Goal: Task Accomplishment & Management: Manage account settings

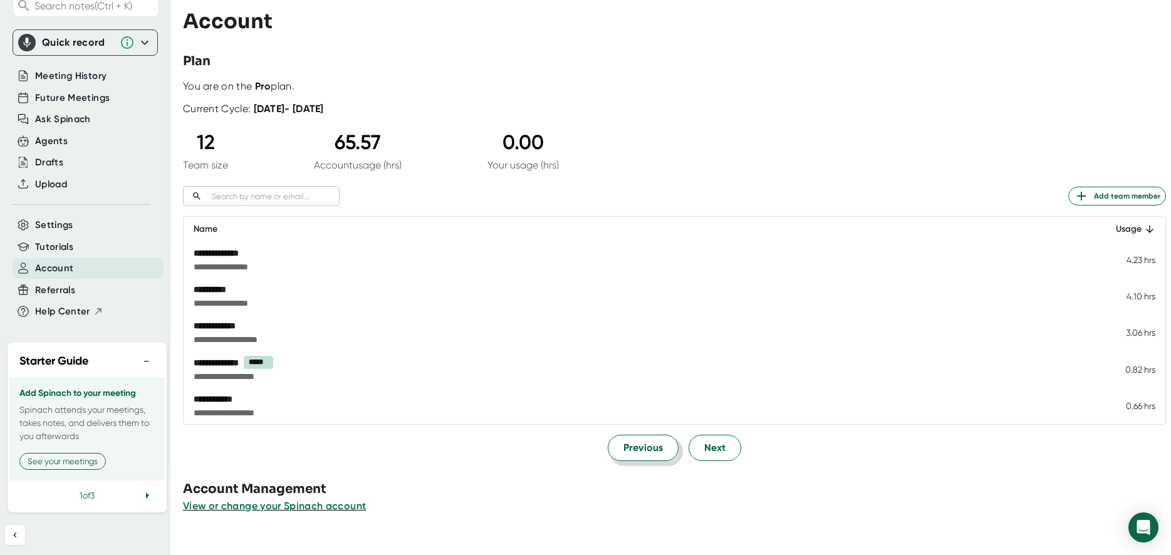
scroll to position [103, 0]
click at [53, 261] on span "Account" at bounding box center [54, 268] width 38 height 14
click at [710, 446] on span "Next" at bounding box center [714, 447] width 21 height 15
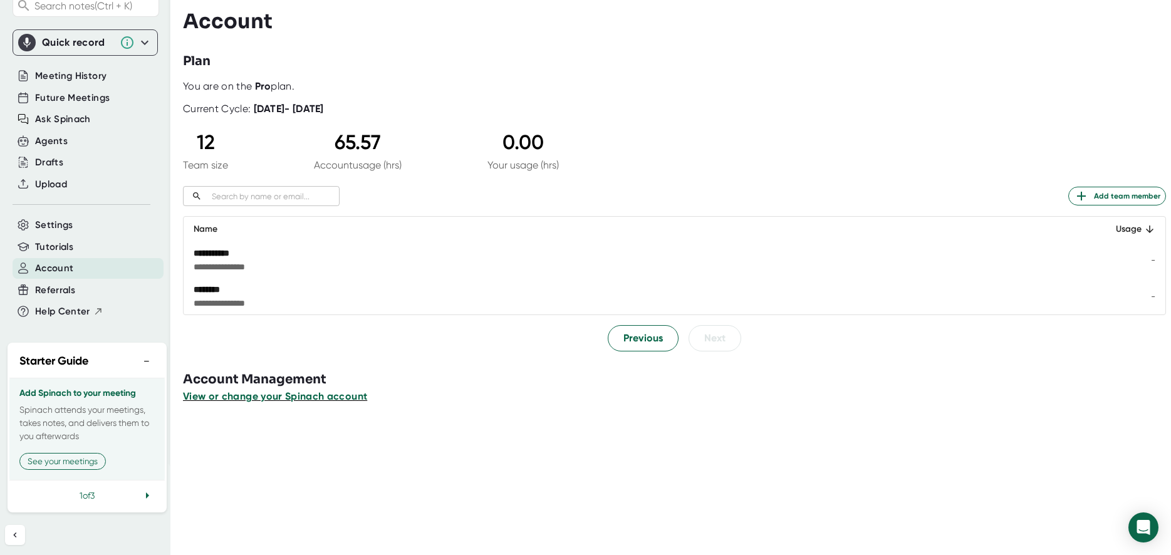
click at [252, 393] on span "View or change your Spinach account" at bounding box center [275, 396] width 184 height 12
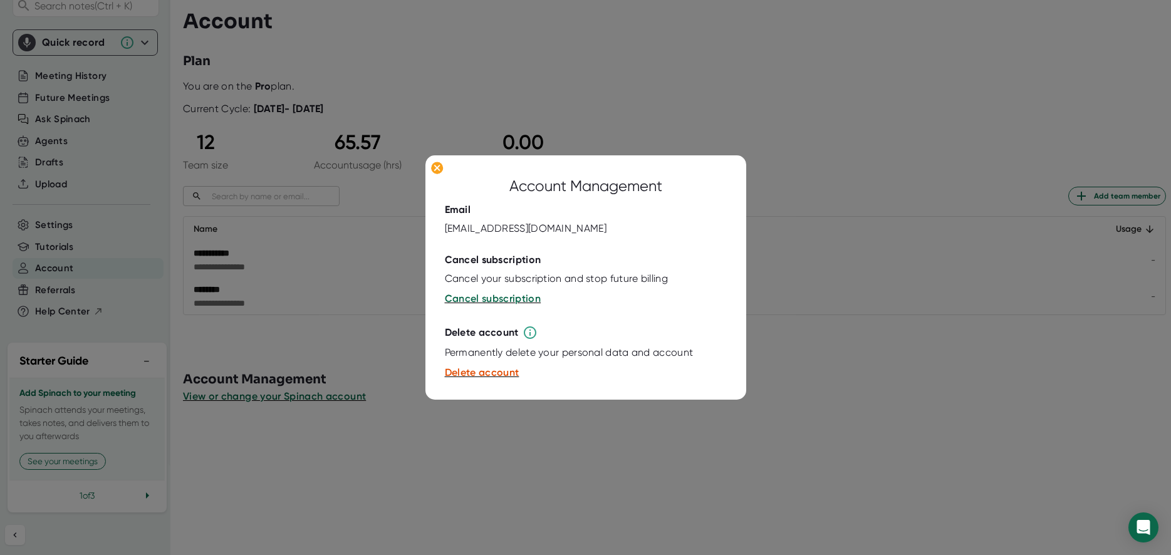
click at [447, 450] on div at bounding box center [585, 277] width 1171 height 555
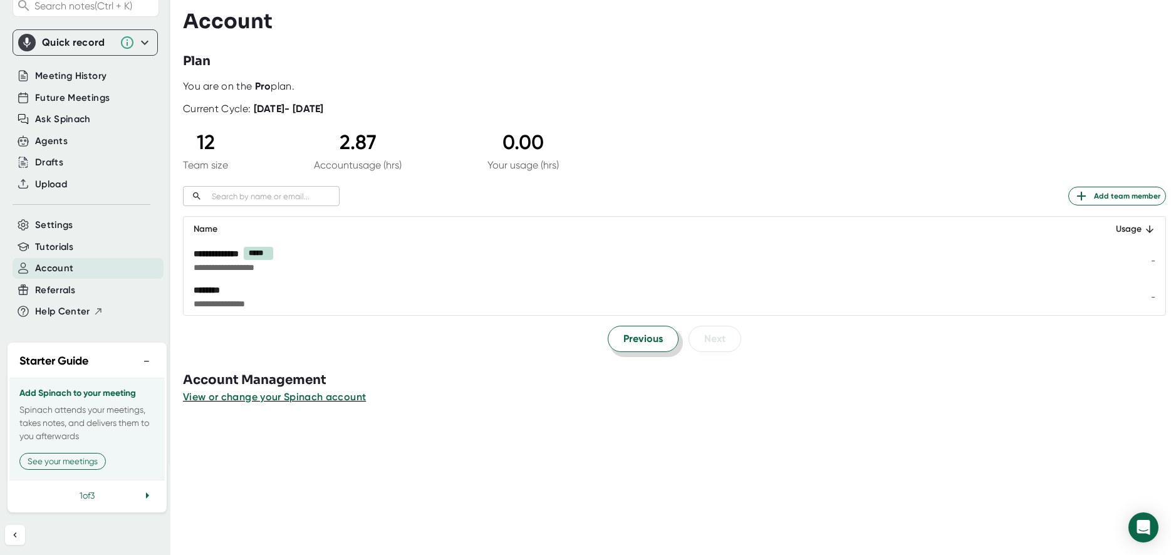
click at [638, 338] on span "Previous" at bounding box center [642, 338] width 39 height 15
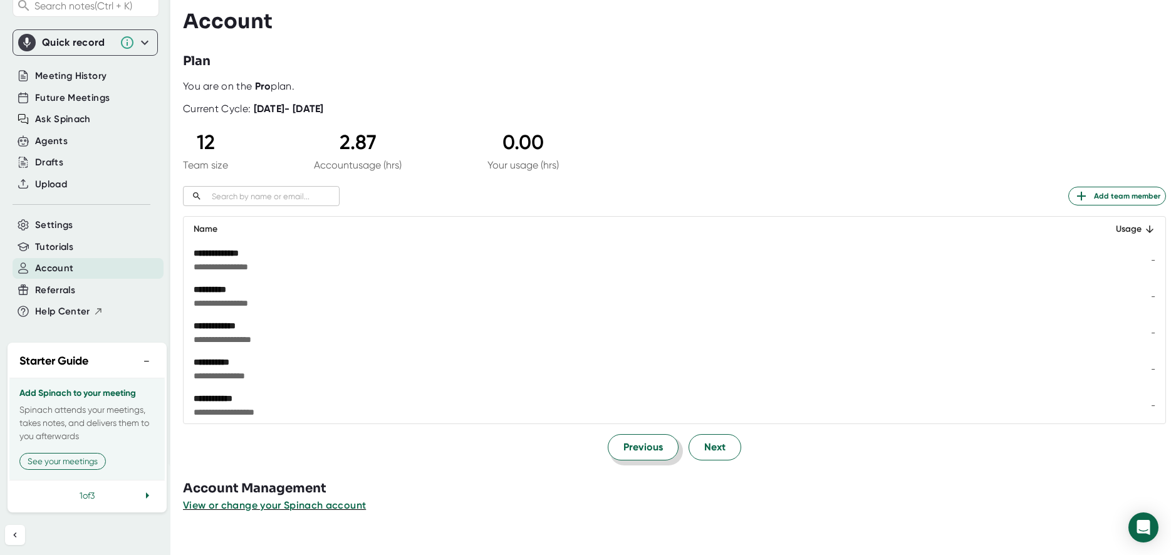
click at [631, 442] on span "Previous" at bounding box center [642, 447] width 39 height 15
click at [439, 107] on div "Current Cycle: [DATE] - [DATE]" at bounding box center [674, 104] width 983 height 23
click at [260, 85] on b "Pro" at bounding box center [263, 86] width 16 height 12
click at [137, 35] on icon at bounding box center [144, 42] width 15 height 15
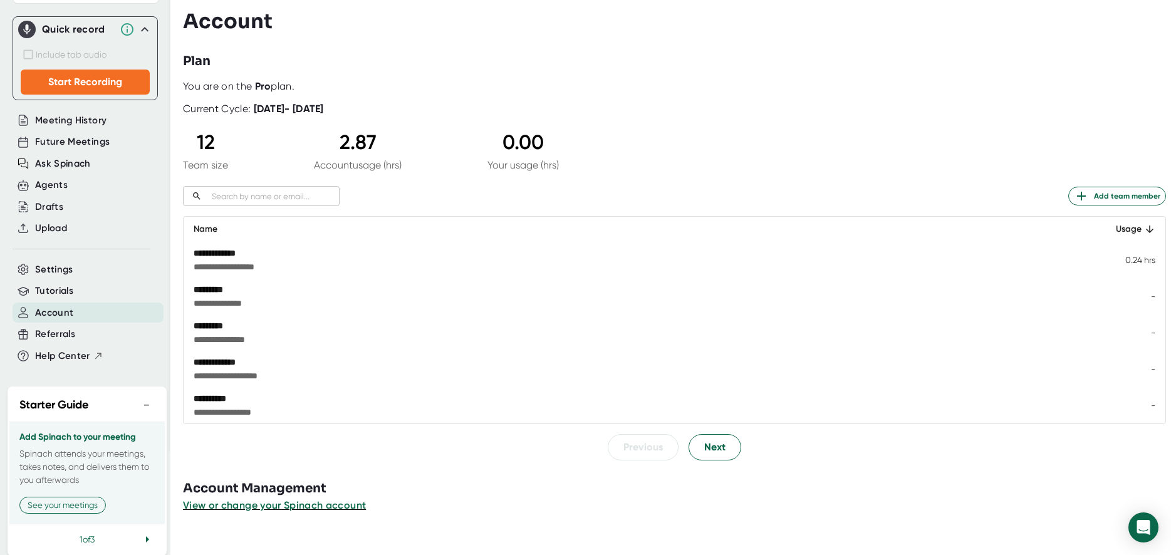
click at [416, 203] on div "​ Add team member" at bounding box center [674, 196] width 983 height 20
click at [137, 24] on icon at bounding box center [144, 29] width 15 height 15
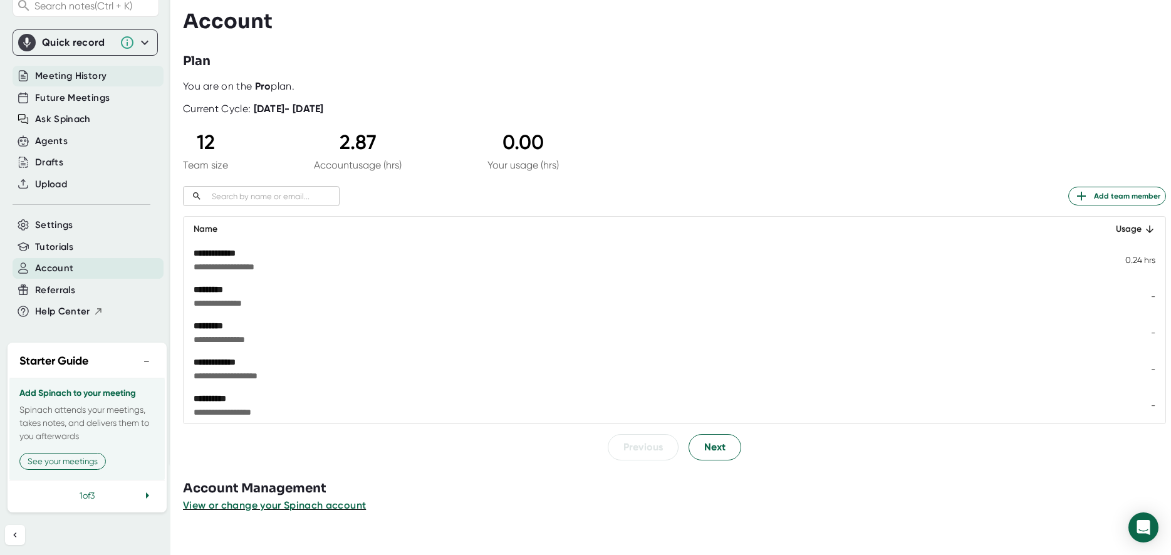
click at [58, 69] on span "Meeting History" at bounding box center [70, 76] width 71 height 14
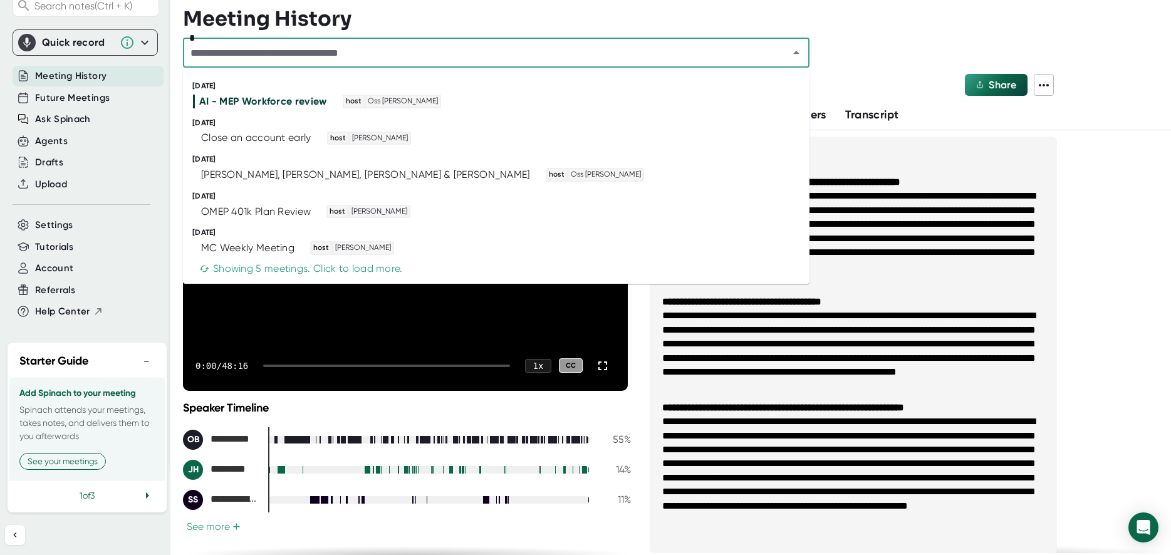
click at [540, 61] on input "text" at bounding box center [478, 53] width 582 height 18
click at [232, 172] on div "[PERSON_NAME], [PERSON_NAME], [PERSON_NAME] & [PERSON_NAME]" at bounding box center [365, 174] width 329 height 13
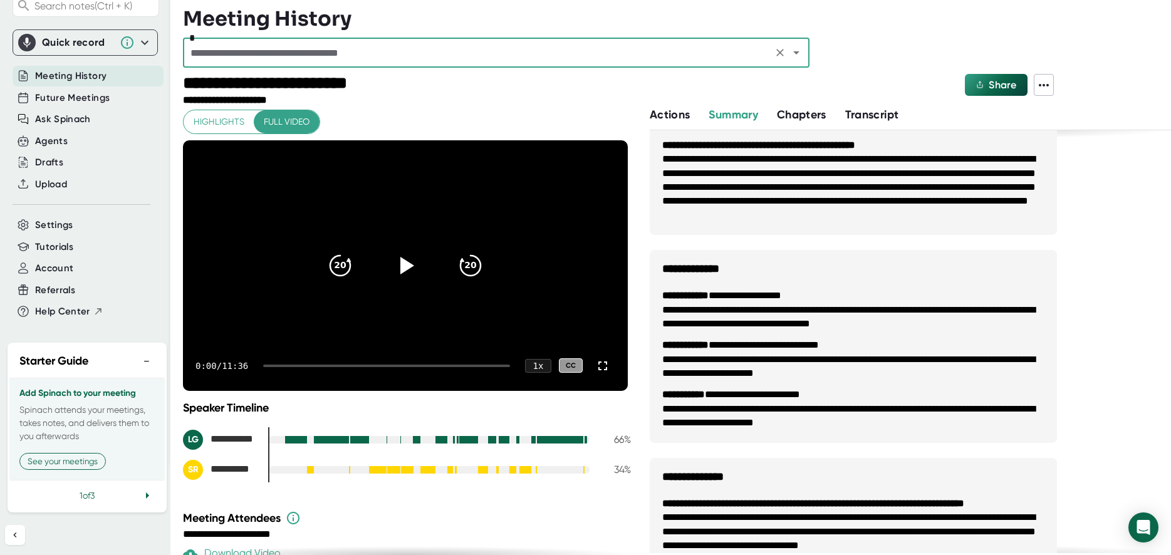
click at [356, 65] on div "*" at bounding box center [496, 53] width 626 height 30
click at [359, 53] on input "text" at bounding box center [478, 53] width 582 height 18
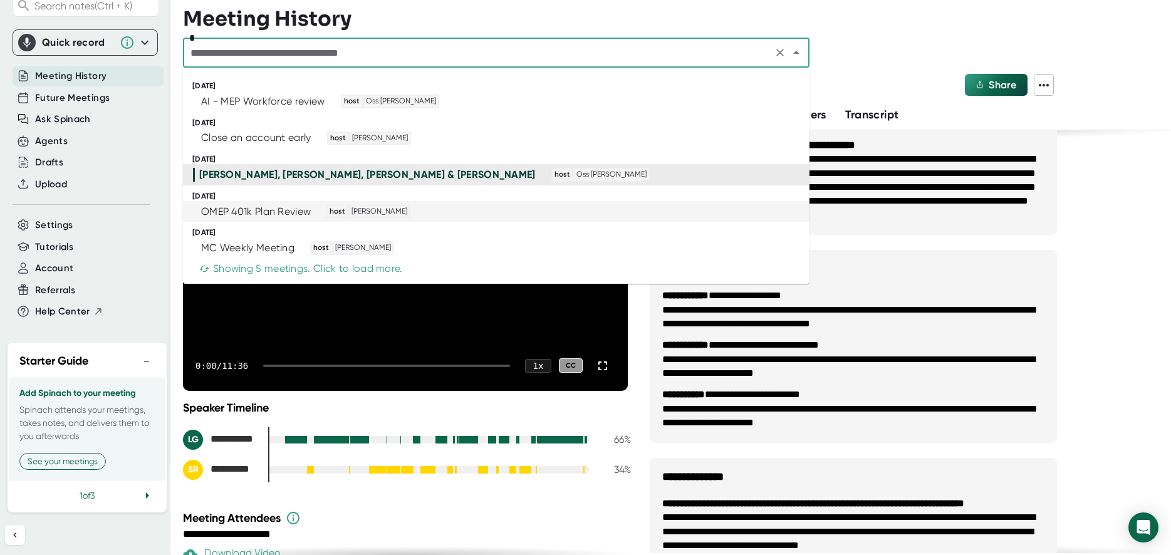
click at [229, 210] on div "OMEP 401k Plan Review" at bounding box center [256, 211] width 110 height 13
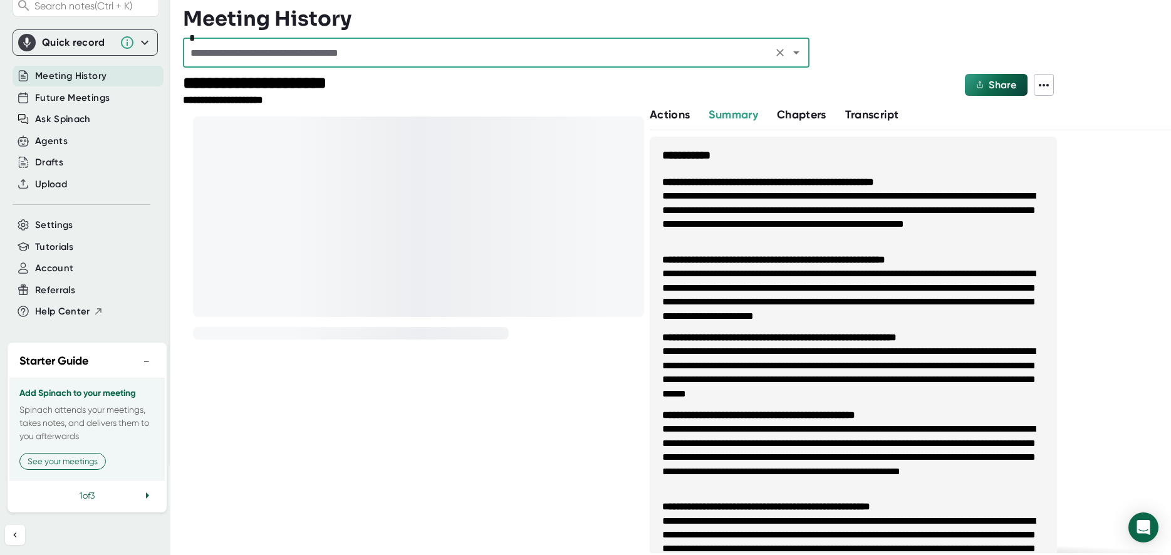
click at [666, 115] on span "Actions" at bounding box center [669, 115] width 40 height 14
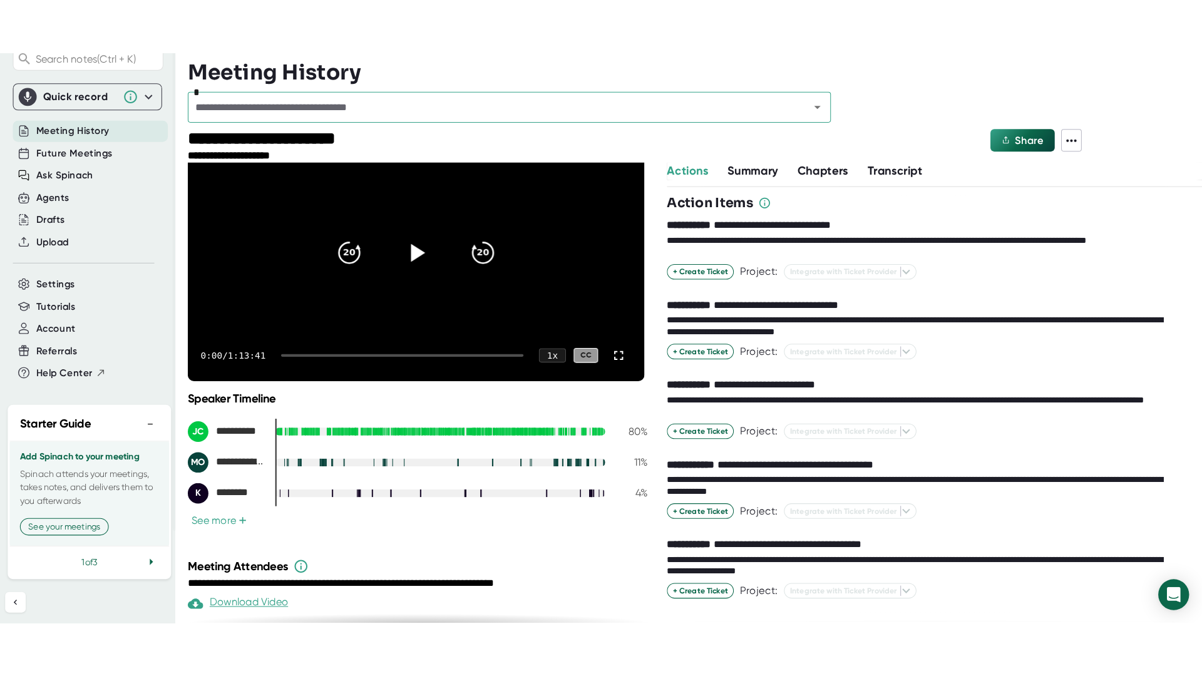
scroll to position [72, 0]
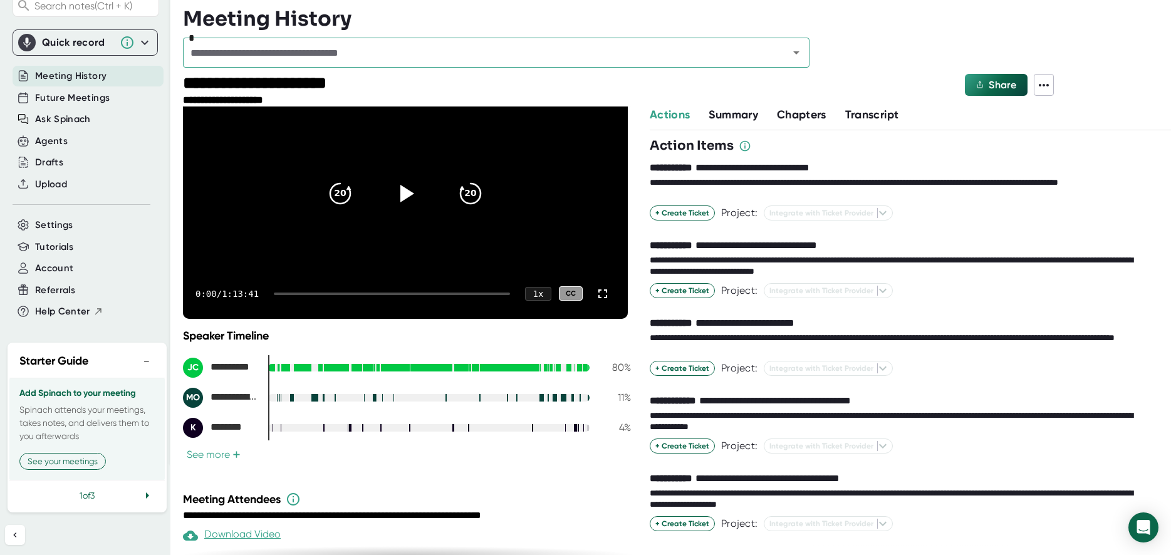
click at [204, 453] on button "See more +" at bounding box center [213, 454] width 61 height 13
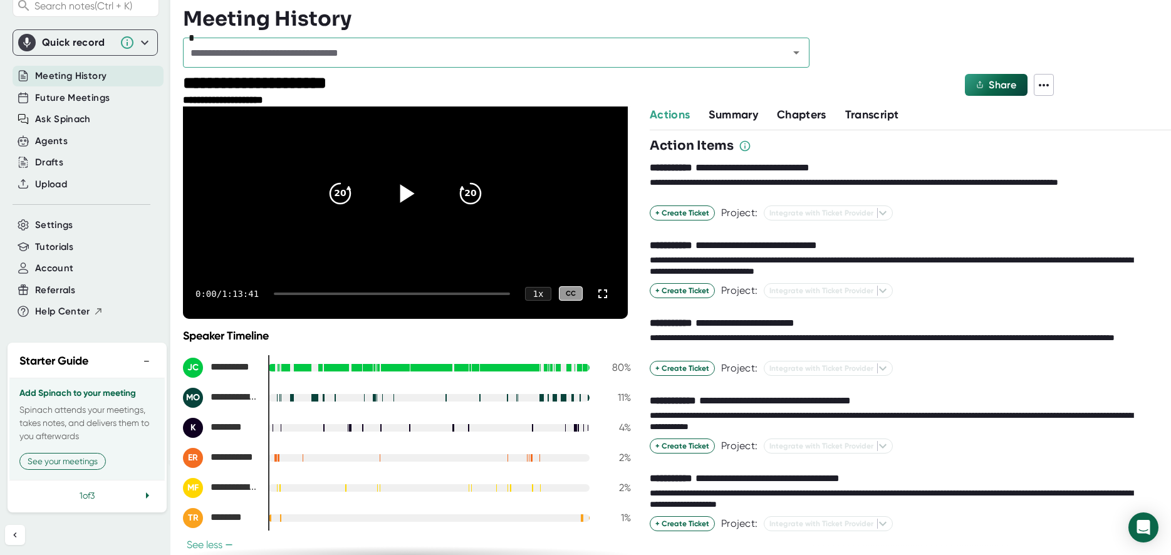
click at [400, 190] on icon at bounding box center [407, 193] width 14 height 18
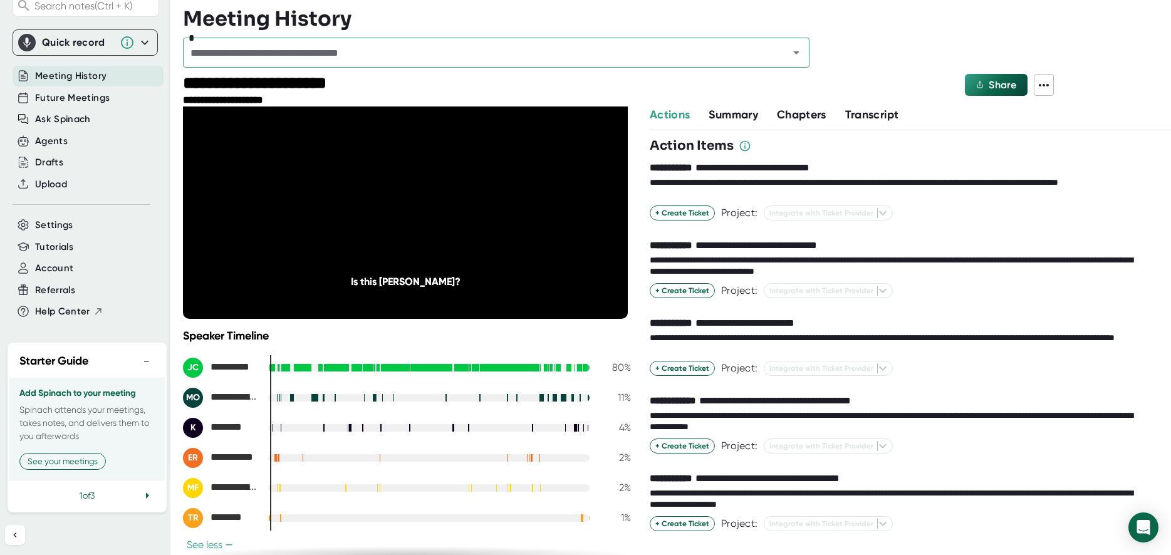
click at [631, 81] on div at bounding box center [664, 90] width 595 height 33
click at [740, 111] on span "Summary" at bounding box center [732, 115] width 49 height 14
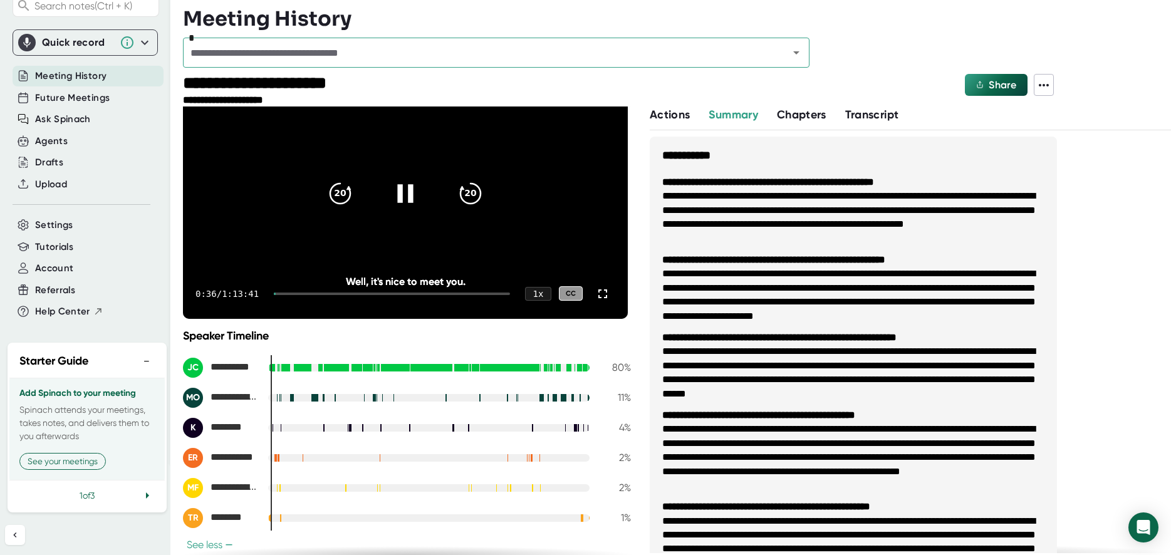
click at [582, 289] on div "0:36 / 1:13:41 1 x CC" at bounding box center [405, 294] width 445 height 50
click at [595, 293] on icon at bounding box center [602, 293] width 15 height 15
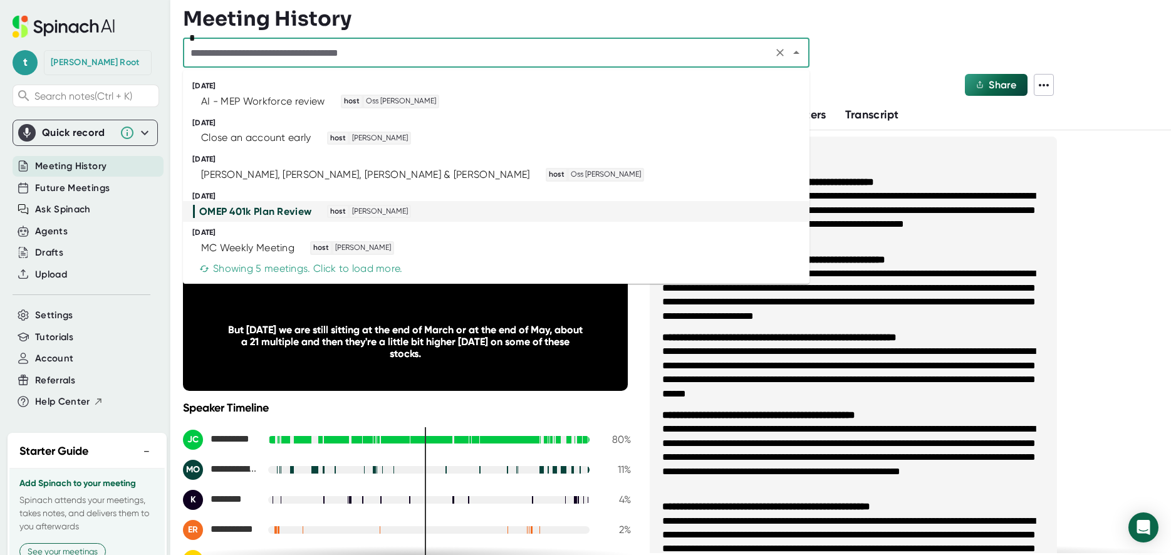
click at [425, 47] on input "text" at bounding box center [478, 53] width 582 height 18
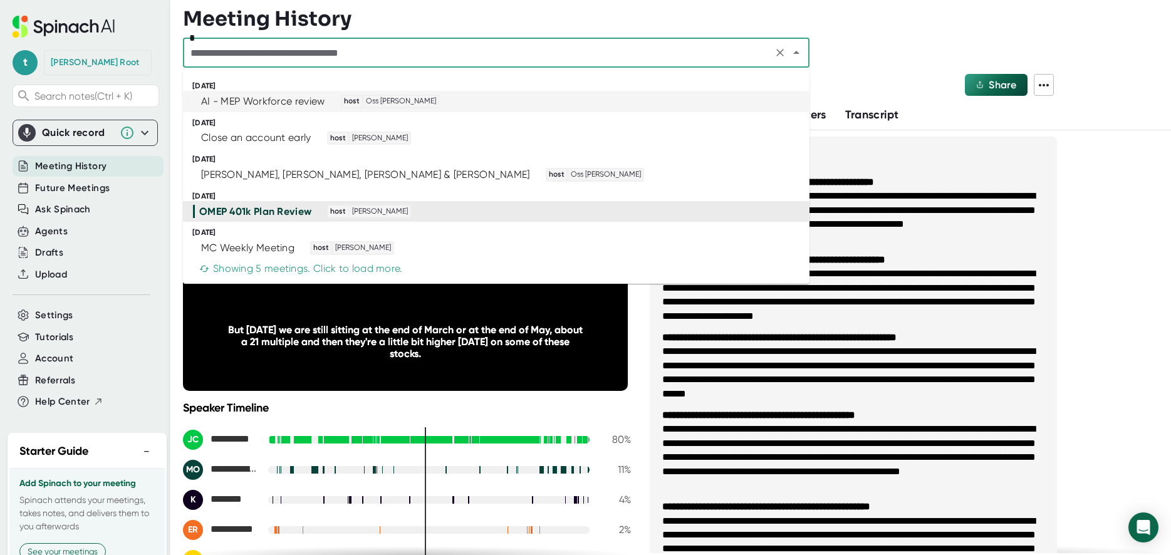
click at [285, 57] on input "text" at bounding box center [478, 53] width 582 height 18
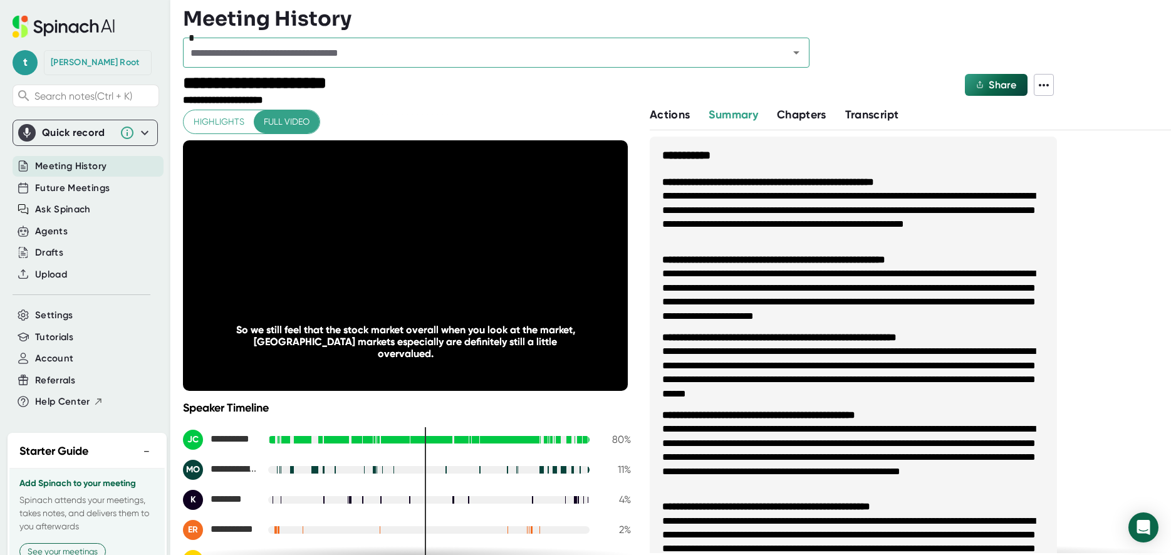
click at [244, 9] on h3 "Meeting History" at bounding box center [267, 19] width 168 height 24
click at [1038, 86] on icon at bounding box center [1043, 85] width 15 height 15
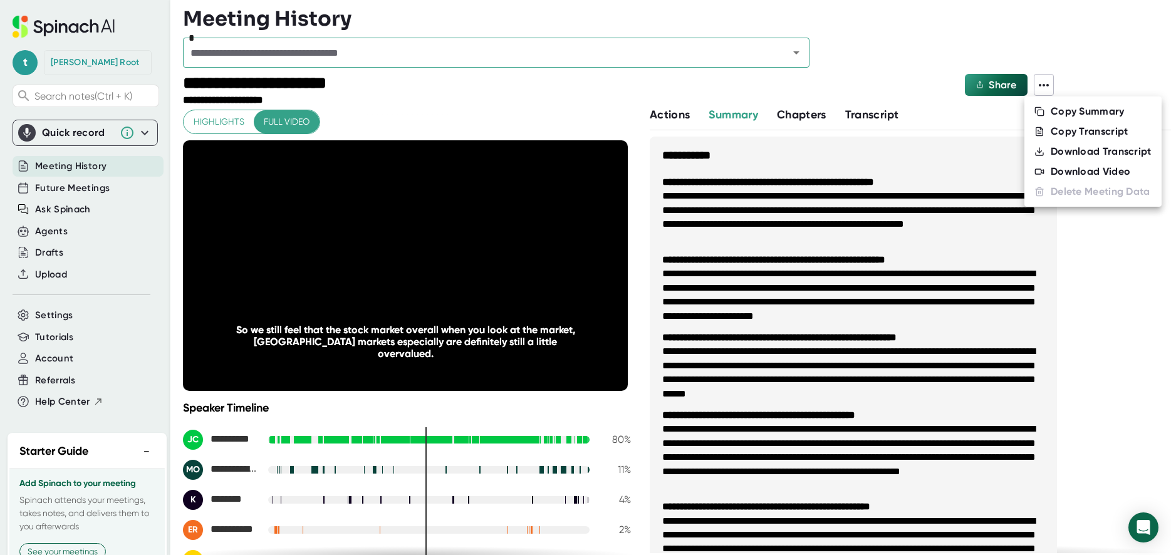
click at [1042, 85] on div at bounding box center [585, 277] width 1171 height 555
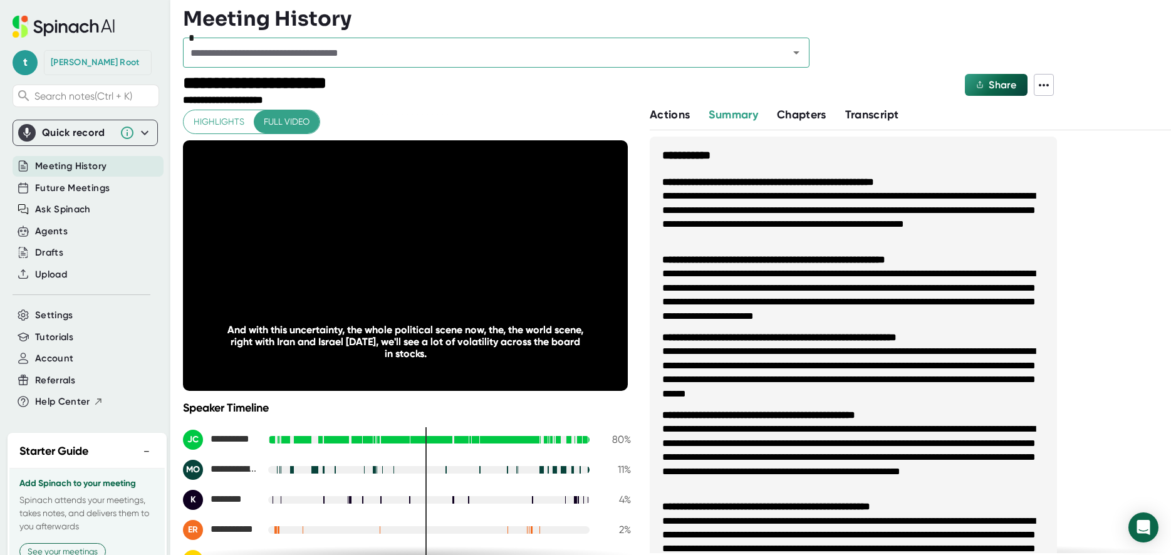
click at [676, 115] on span "Actions" at bounding box center [669, 115] width 40 height 14
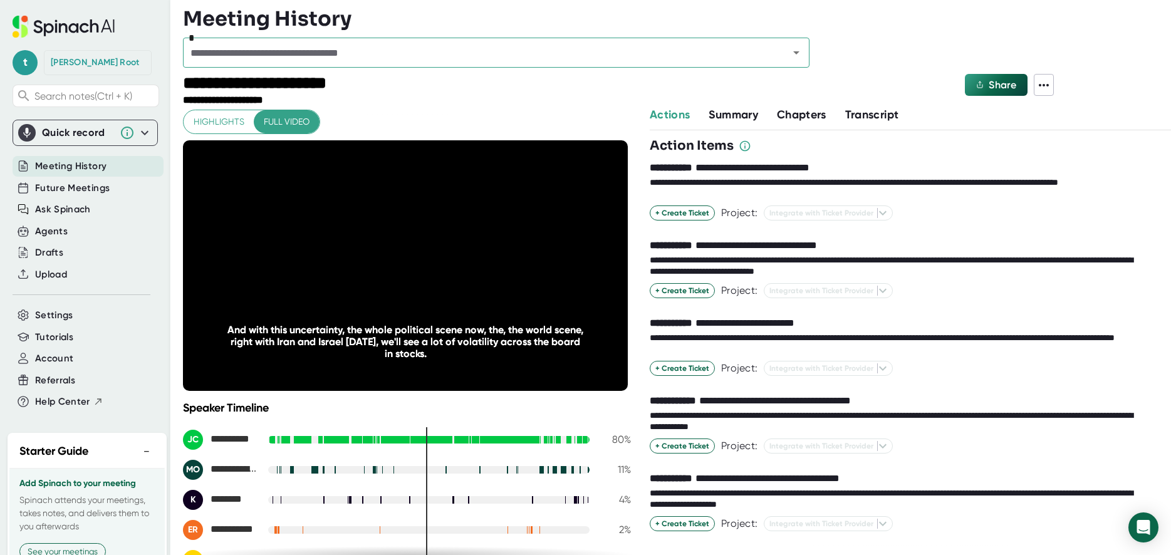
click at [214, 115] on span "Highlights" at bounding box center [219, 122] width 51 height 16
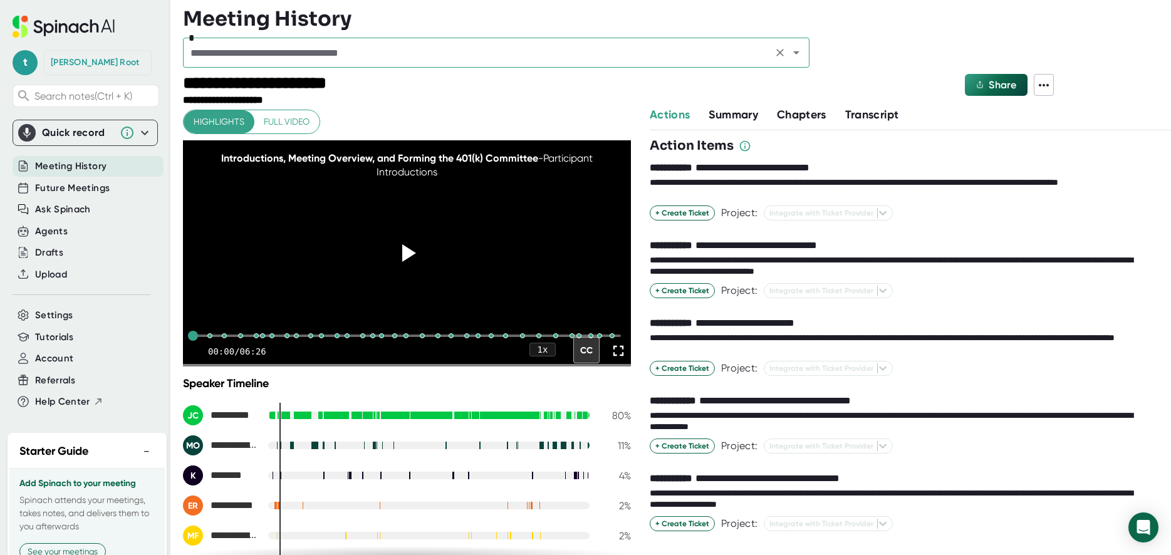
click at [368, 52] on input "text" at bounding box center [478, 53] width 582 height 18
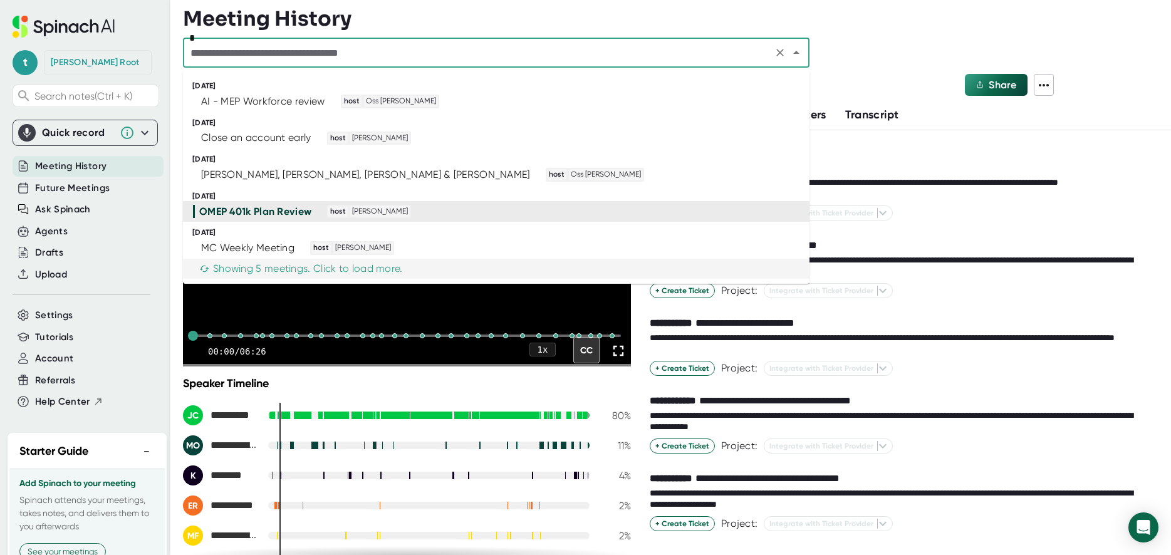
click at [257, 264] on div "Showing 5 meetings. Click to load more." at bounding box center [301, 268] width 204 height 13
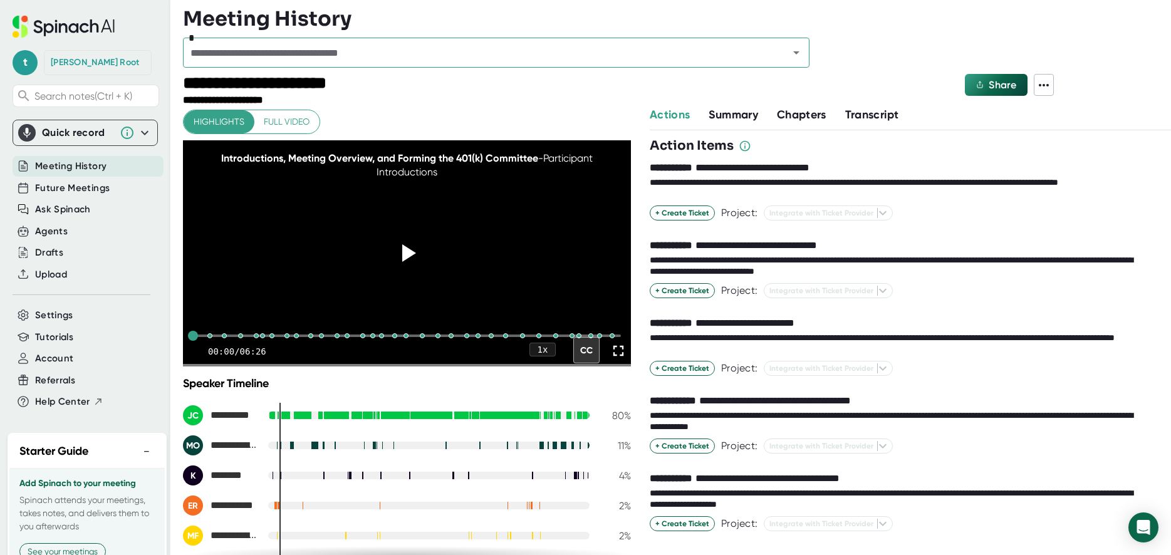
click at [69, 22] on icon at bounding box center [64, 27] width 102 height 22
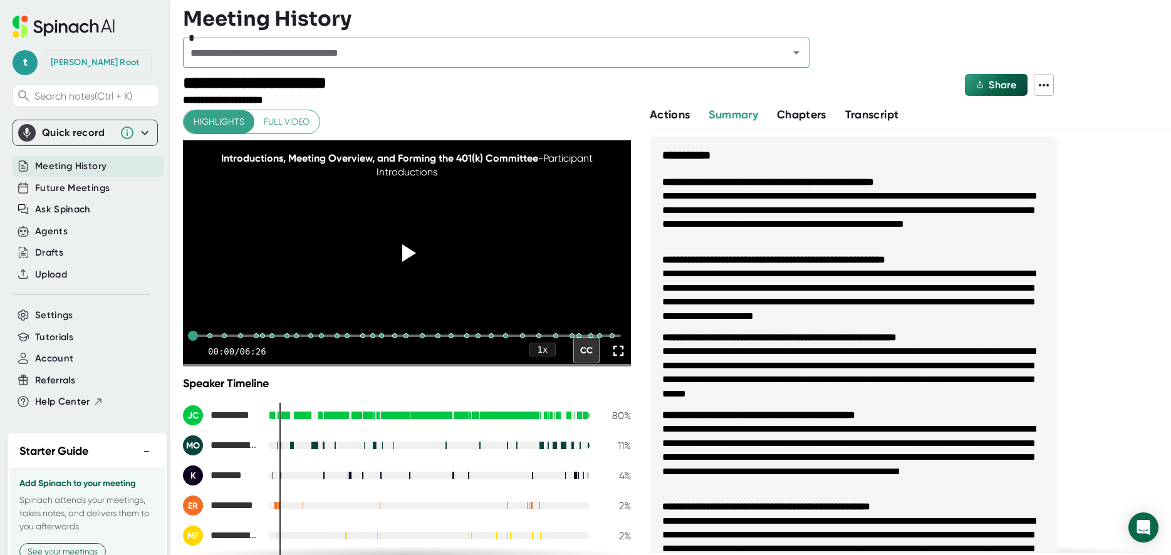
click at [64, 29] on icon at bounding box center [64, 27] width 102 height 22
click at [69, 24] on icon at bounding box center [64, 27] width 102 height 22
